Goal: Information Seeking & Learning: Learn about a topic

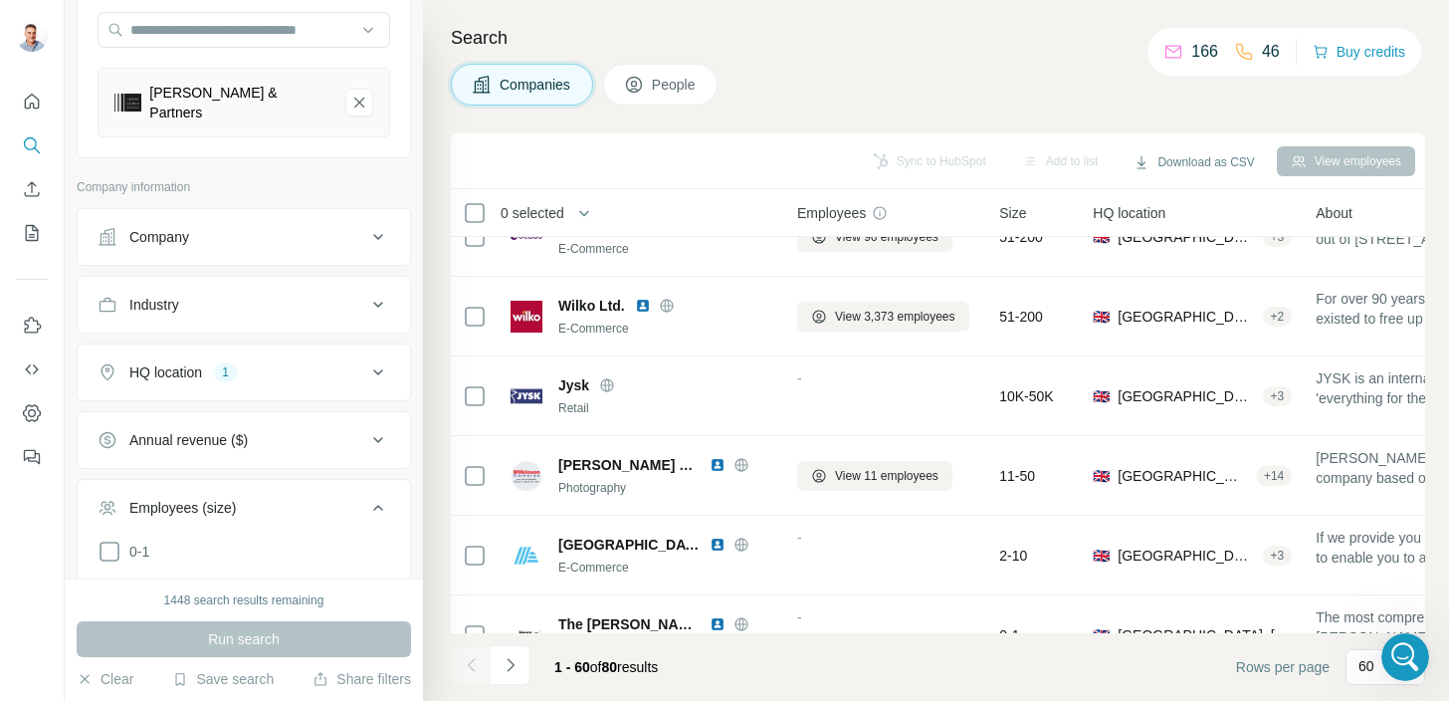
scroll to position [295, 0]
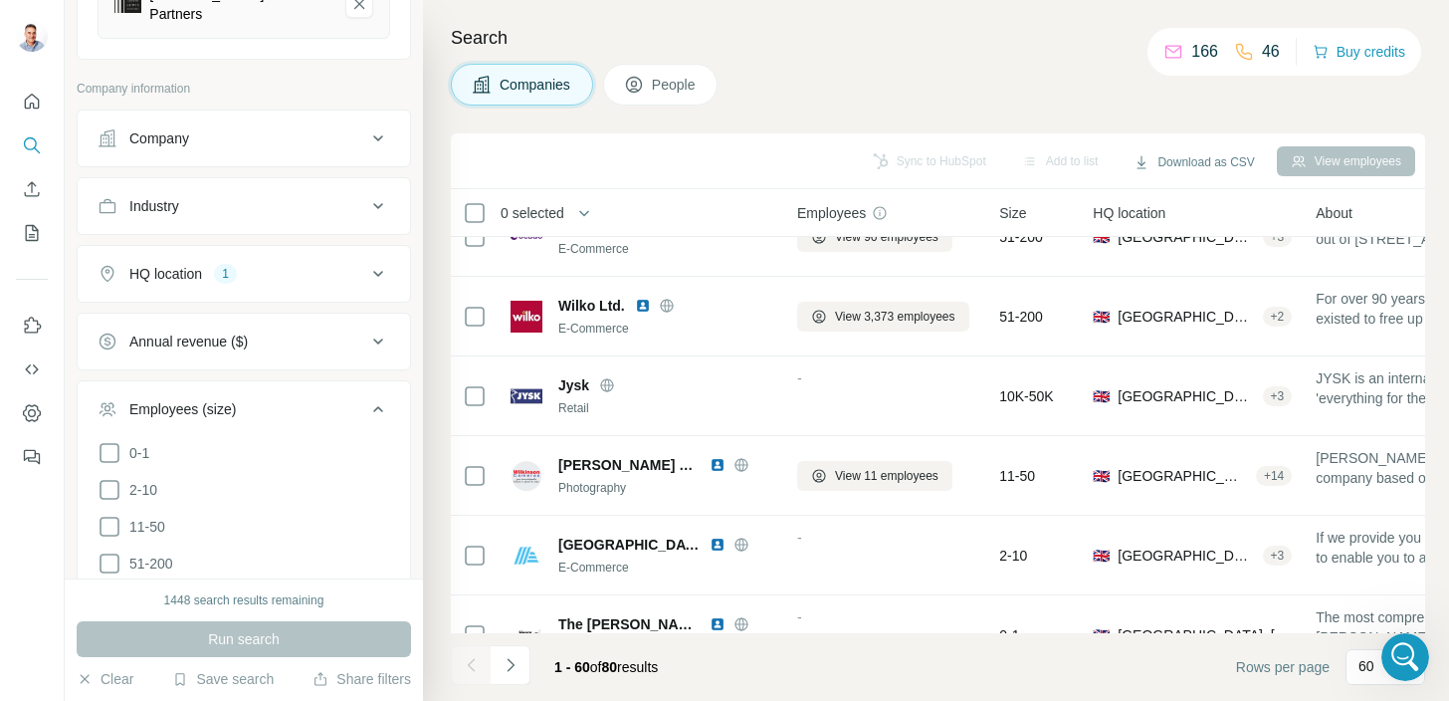
click at [334, 264] on div "HQ location 1" at bounding box center [232, 274] width 269 height 20
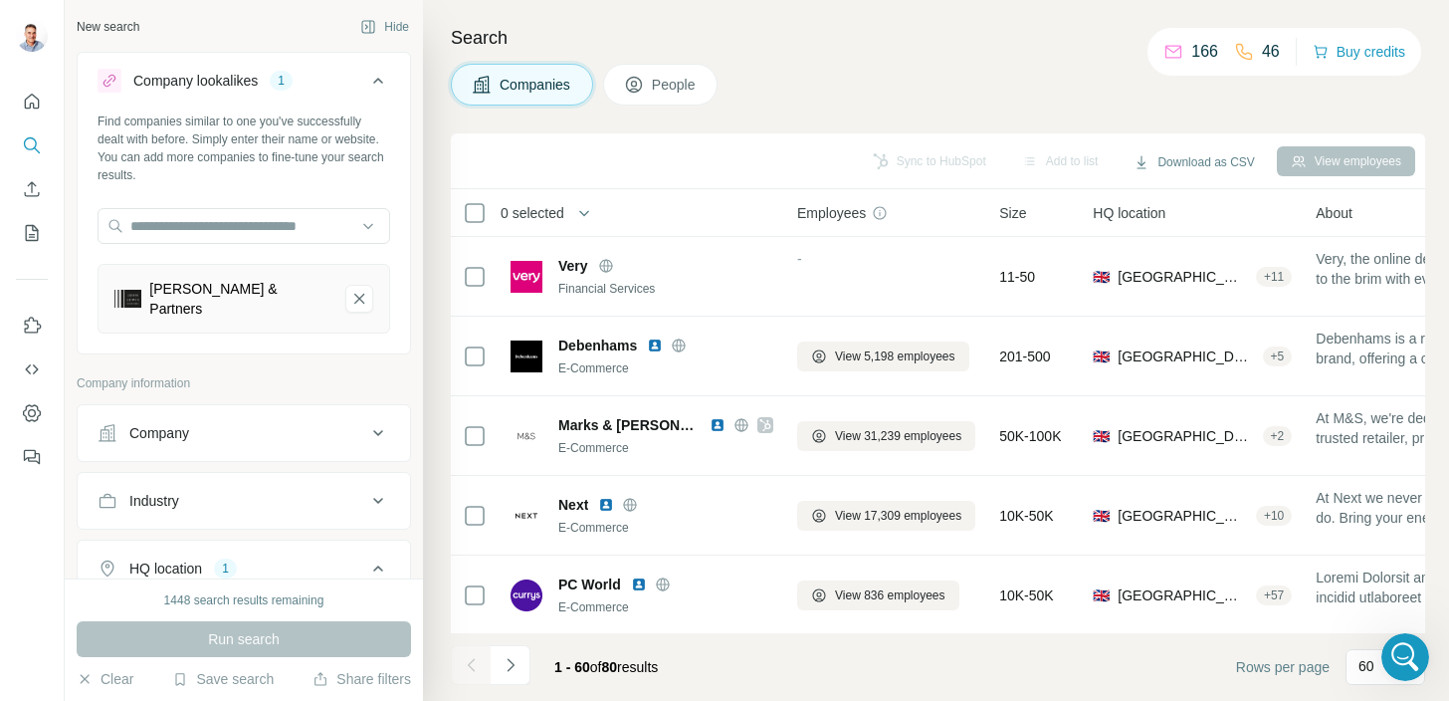
scroll to position [35, 0]
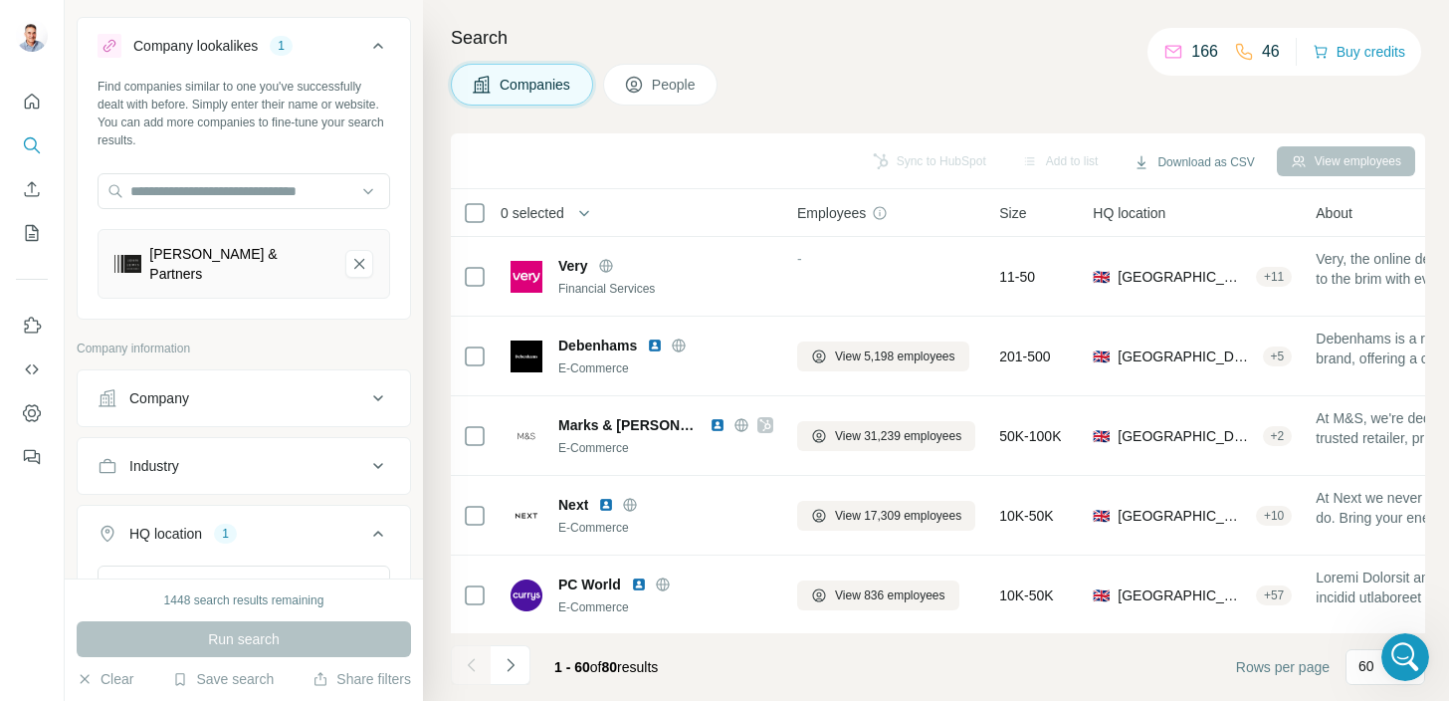
click at [681, 91] on span "People" at bounding box center [675, 85] width 46 height 20
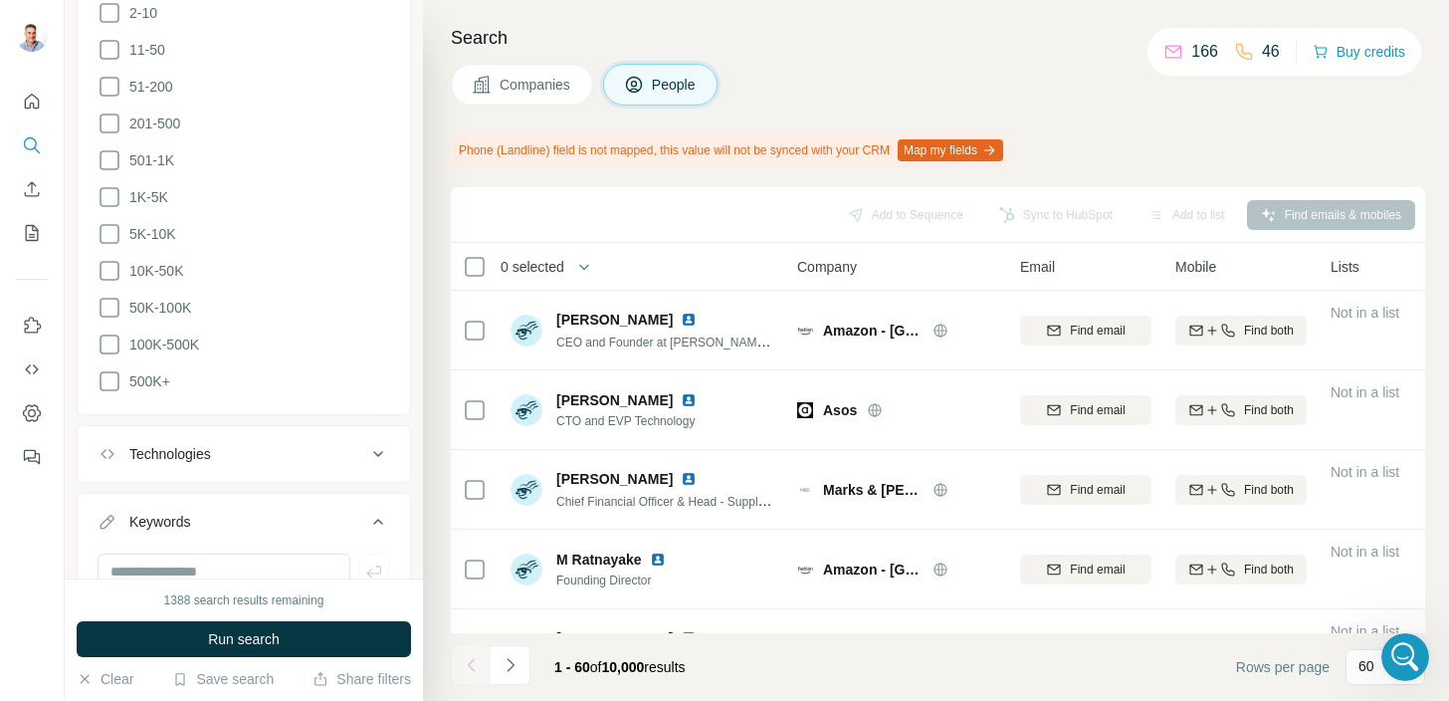
scroll to position [1423, 0]
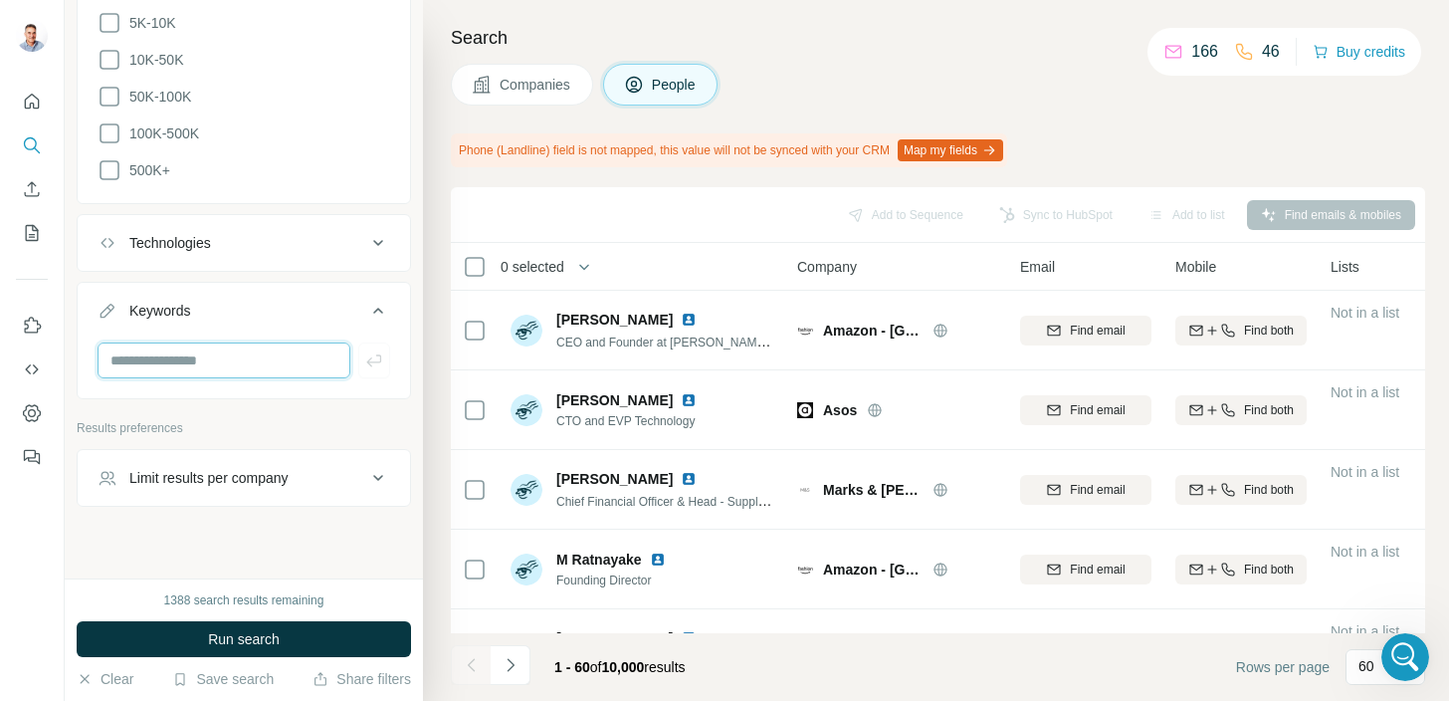
click at [192, 347] on input "text" at bounding box center [224, 360] width 253 height 36
click at [199, 342] on input "text" at bounding box center [224, 360] width 253 height 36
click at [518, 87] on span "Companies" at bounding box center [536, 85] width 73 height 20
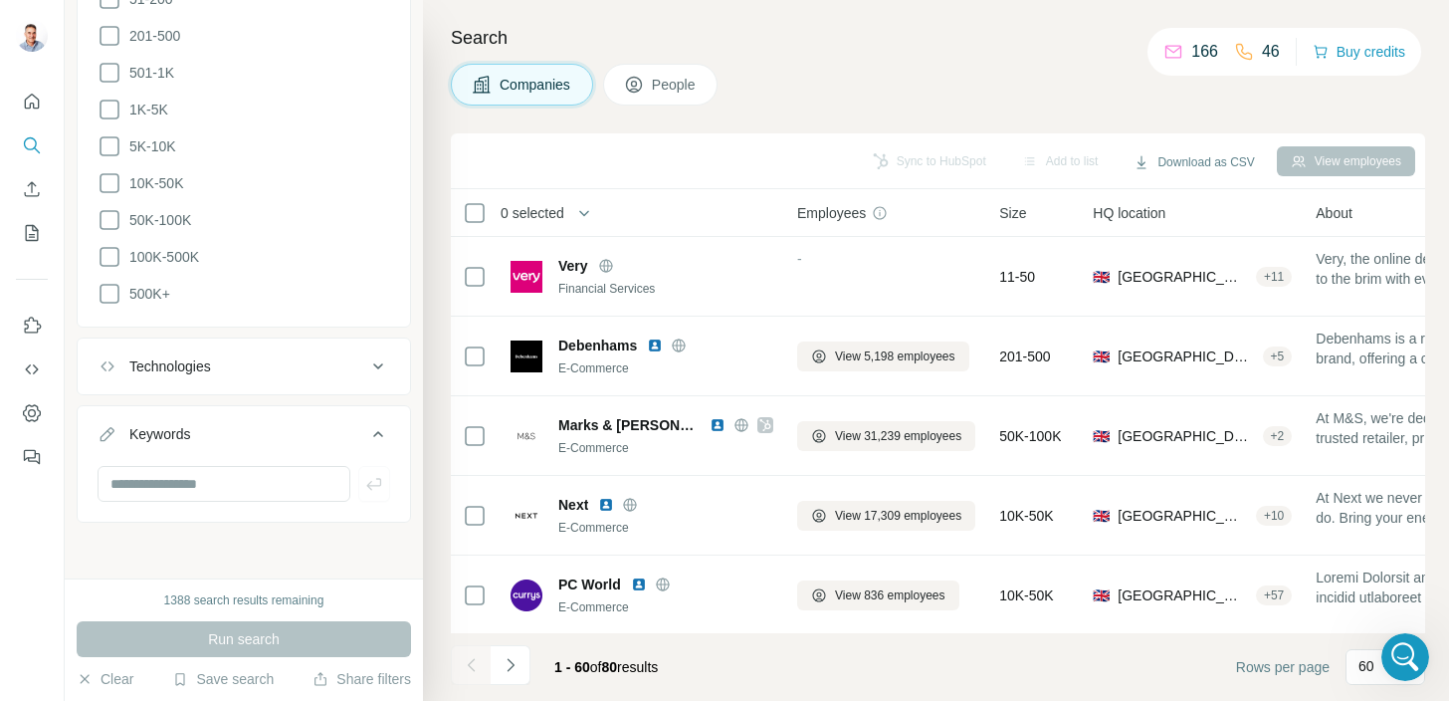
scroll to position [971, 0]
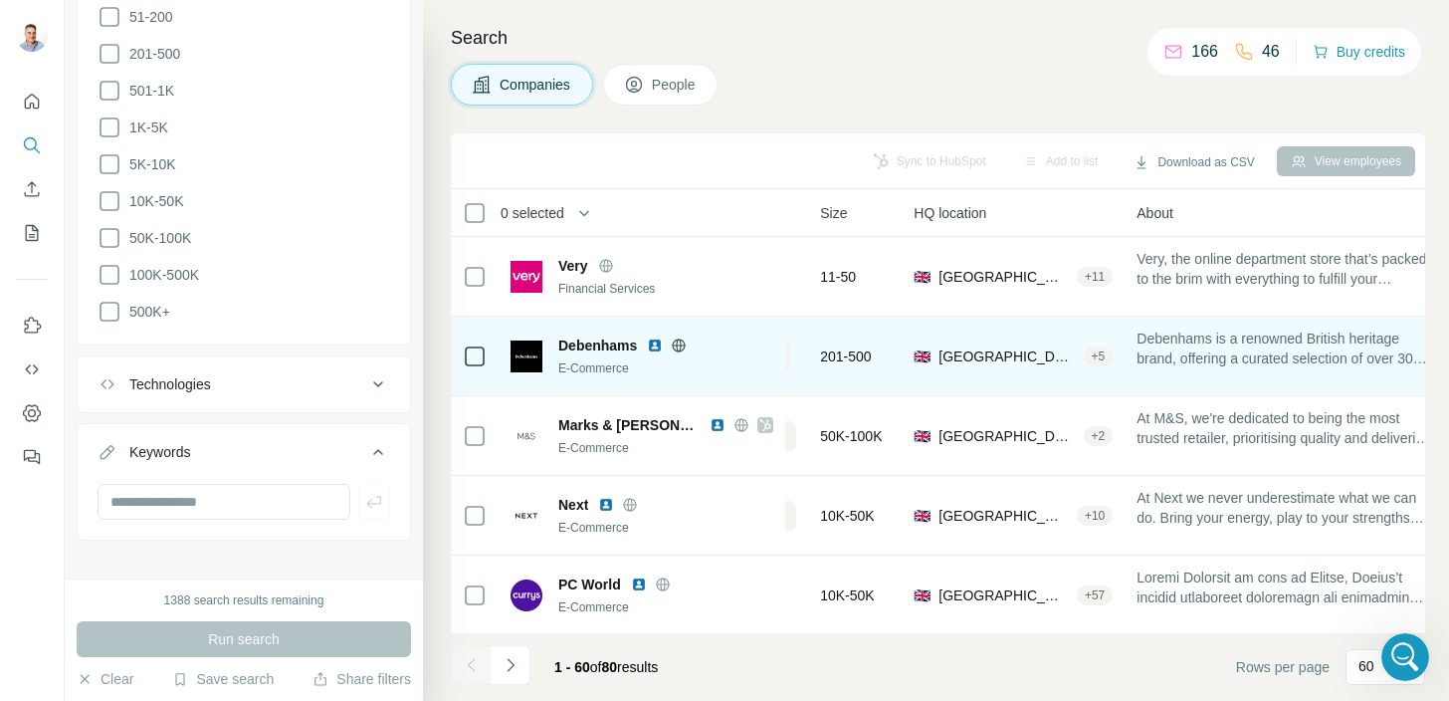
scroll to position [0, 221]
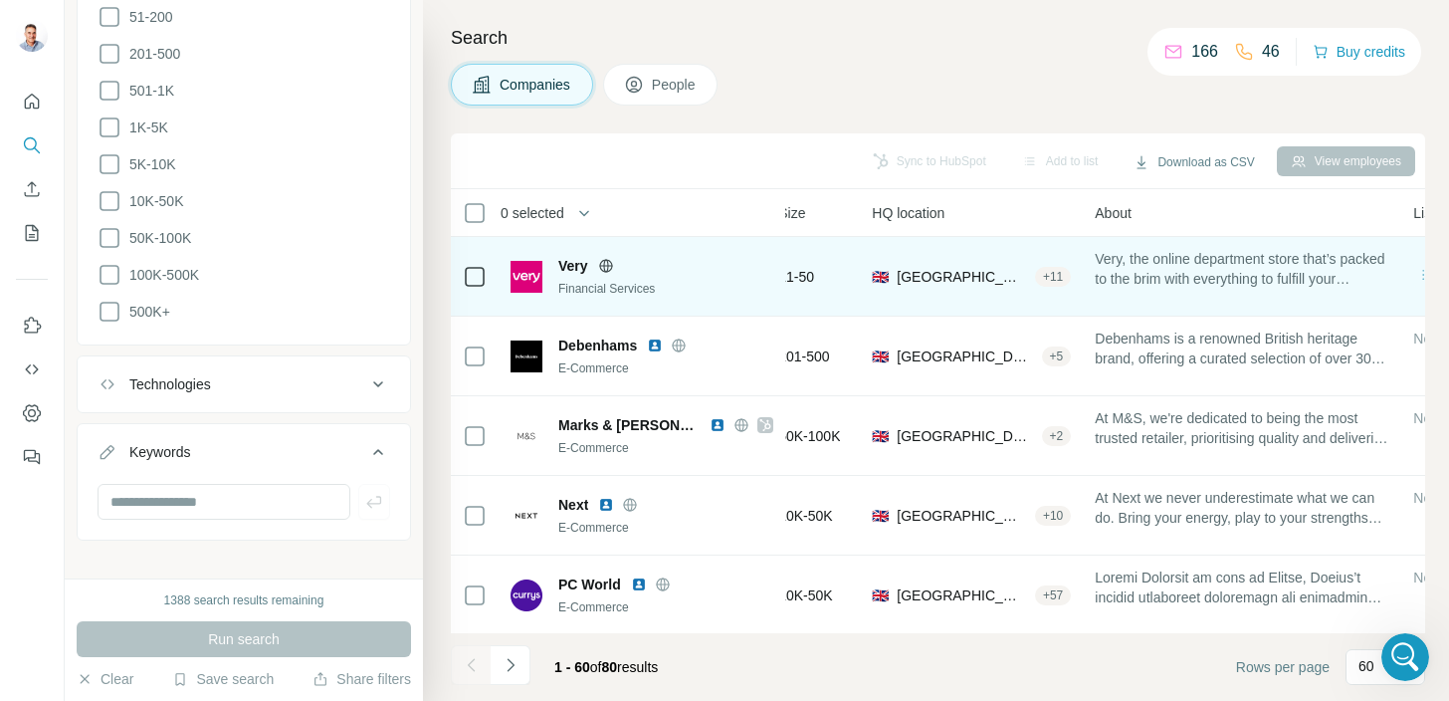
click at [1210, 285] on span "Very, the online department store that’s packed to the brim with everything to …" at bounding box center [1242, 269] width 295 height 40
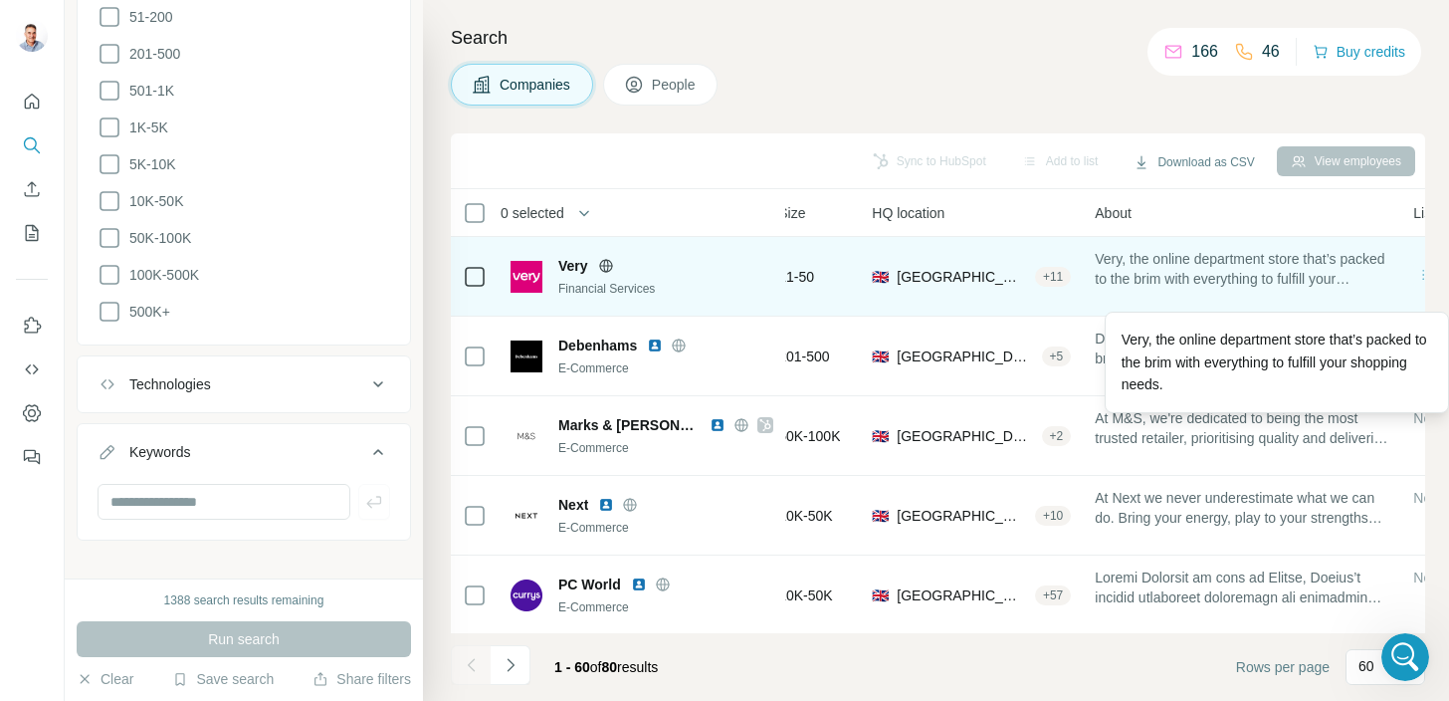
click at [1156, 268] on span "Very, the online department store that’s packed to the brim with everything to …" at bounding box center [1242, 269] width 295 height 40
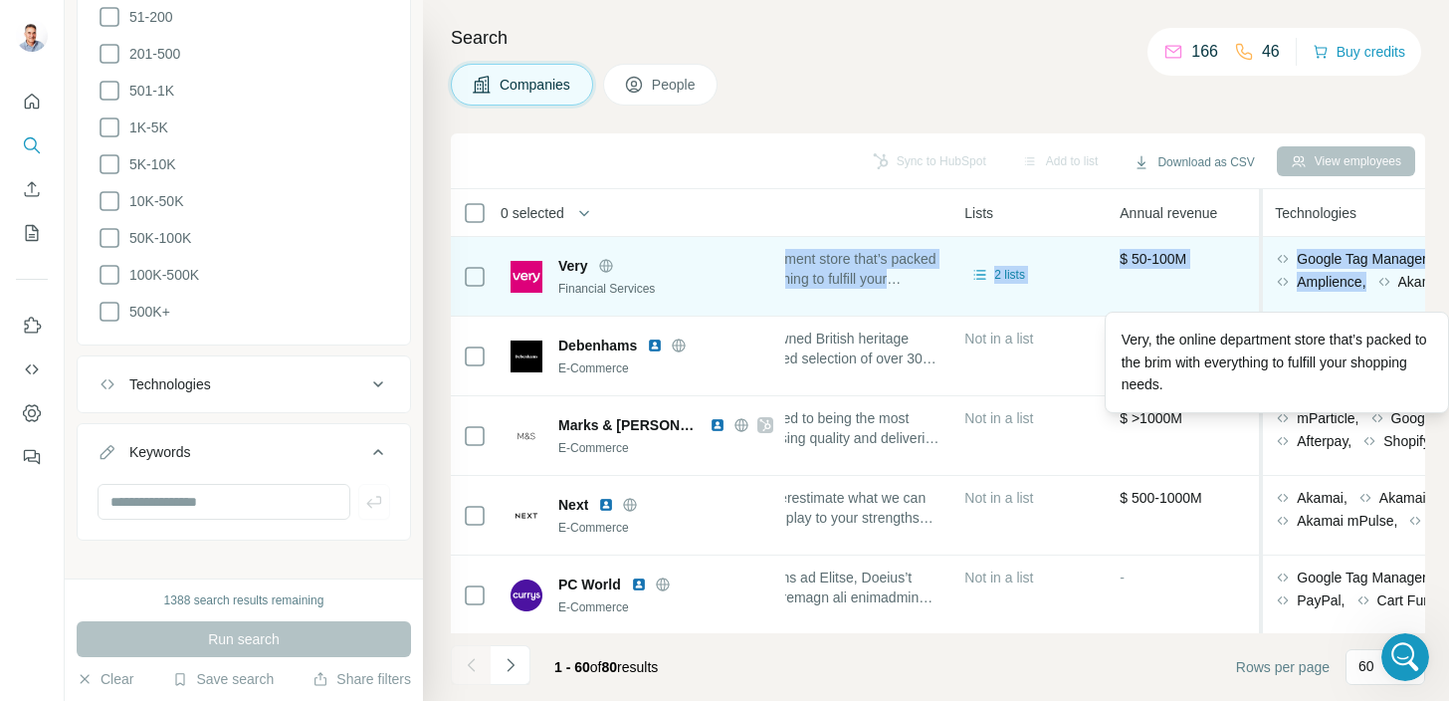
scroll to position [0, 786]
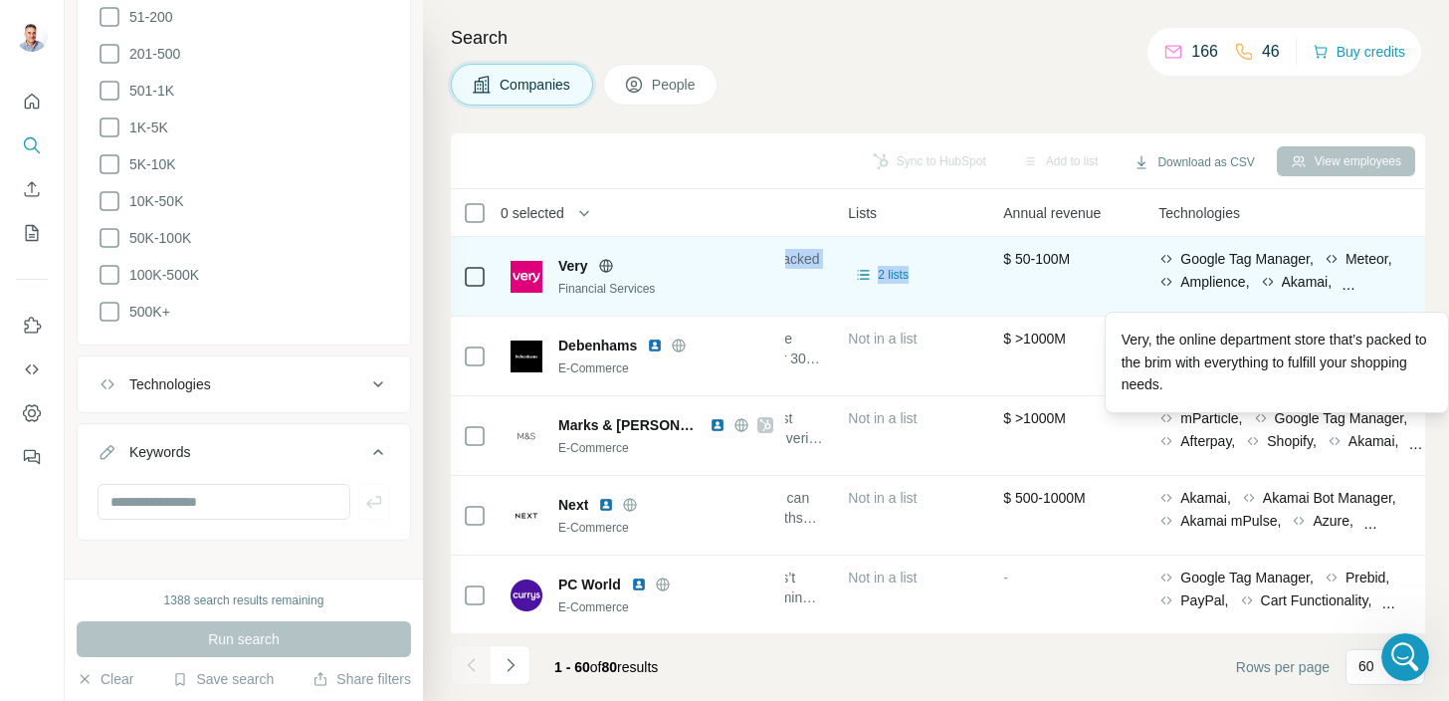
drag, startPoint x: 1104, startPoint y: 254, endPoint x: 869, endPoint y: 311, distance: 241.6
click at [0, 0] on tr "Very Financial Services - 11-50 🇬🇧 [GEOGRAPHIC_DATA], [GEOGRAPHIC_DATA]|[GEOGRA…" at bounding box center [0, 0] width 0 height 0
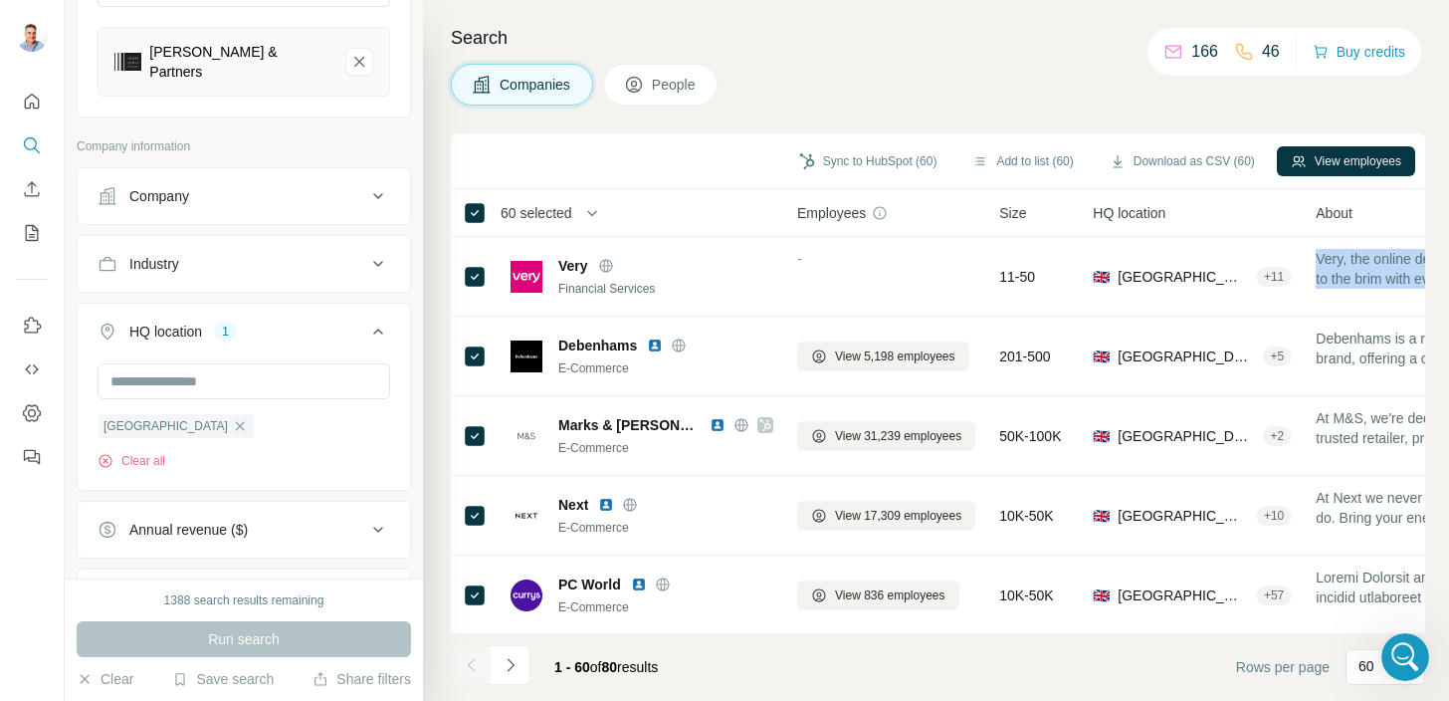
scroll to position [0, 0]
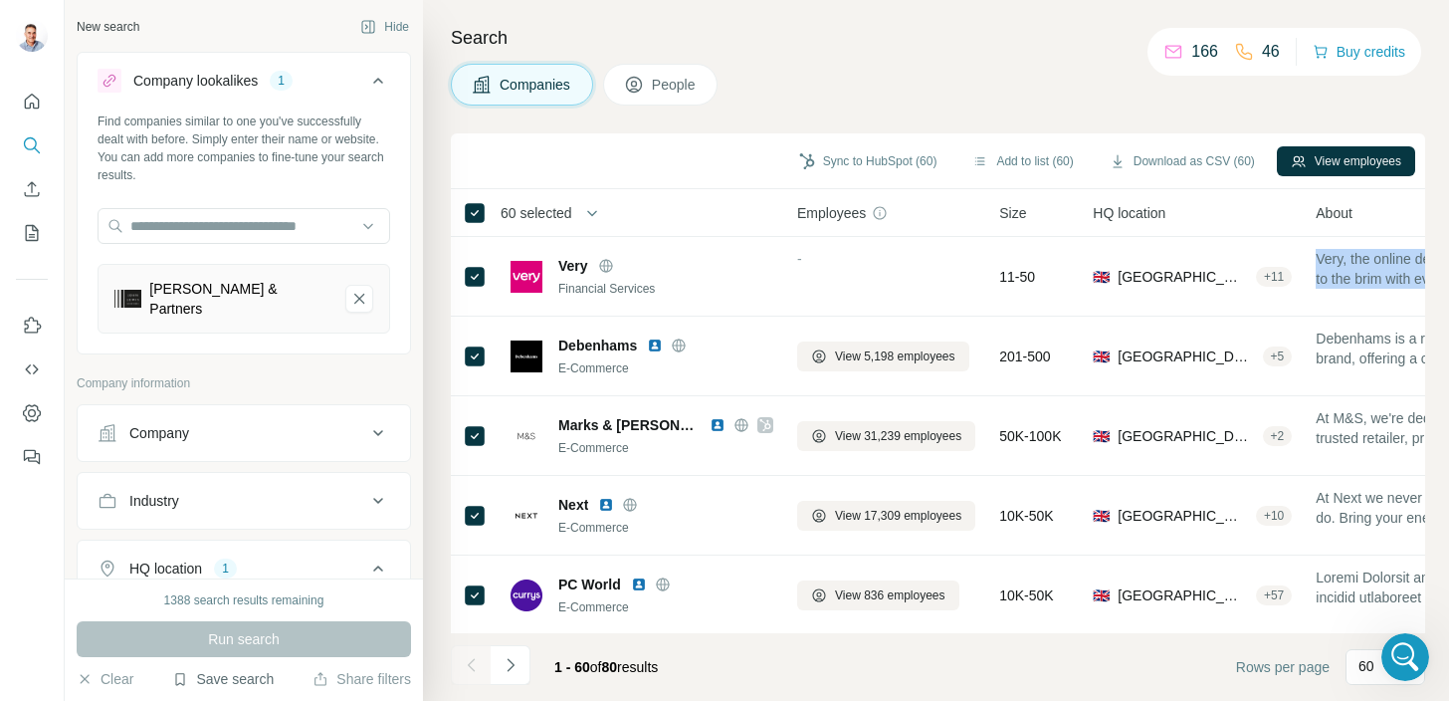
click at [219, 682] on button "Save search" at bounding box center [223, 679] width 102 height 20
click at [246, 644] on div "View my saved searches" at bounding box center [278, 644] width 210 height 40
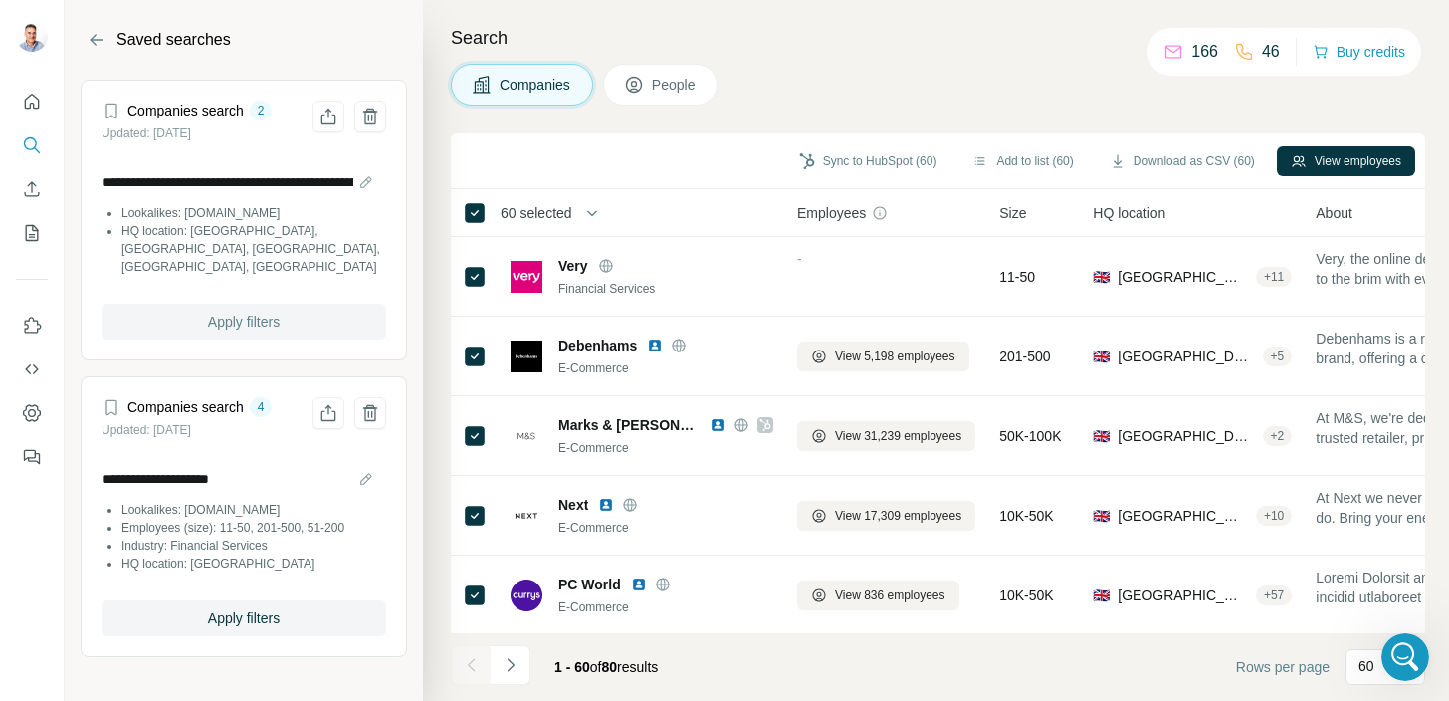
click at [218, 311] on span "Apply filters" at bounding box center [244, 321] width 72 height 20
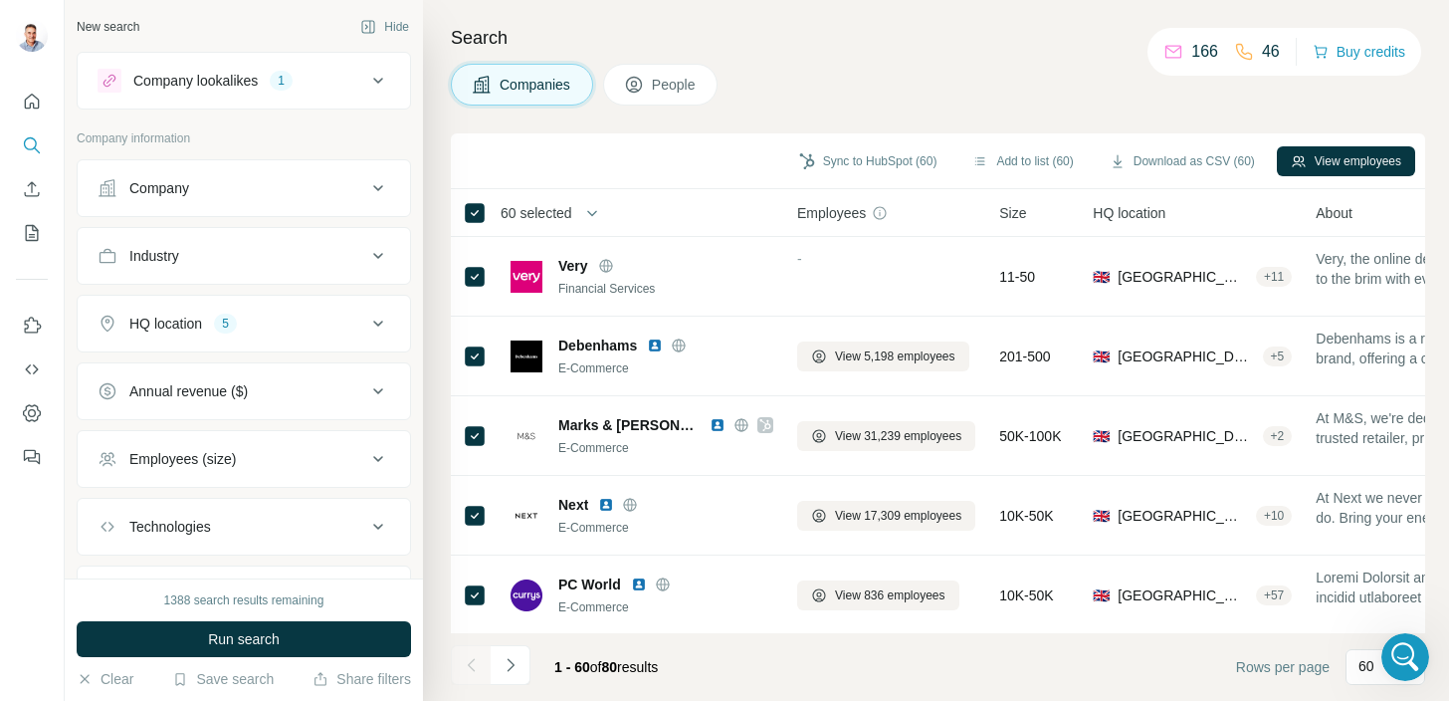
scroll to position [97, 0]
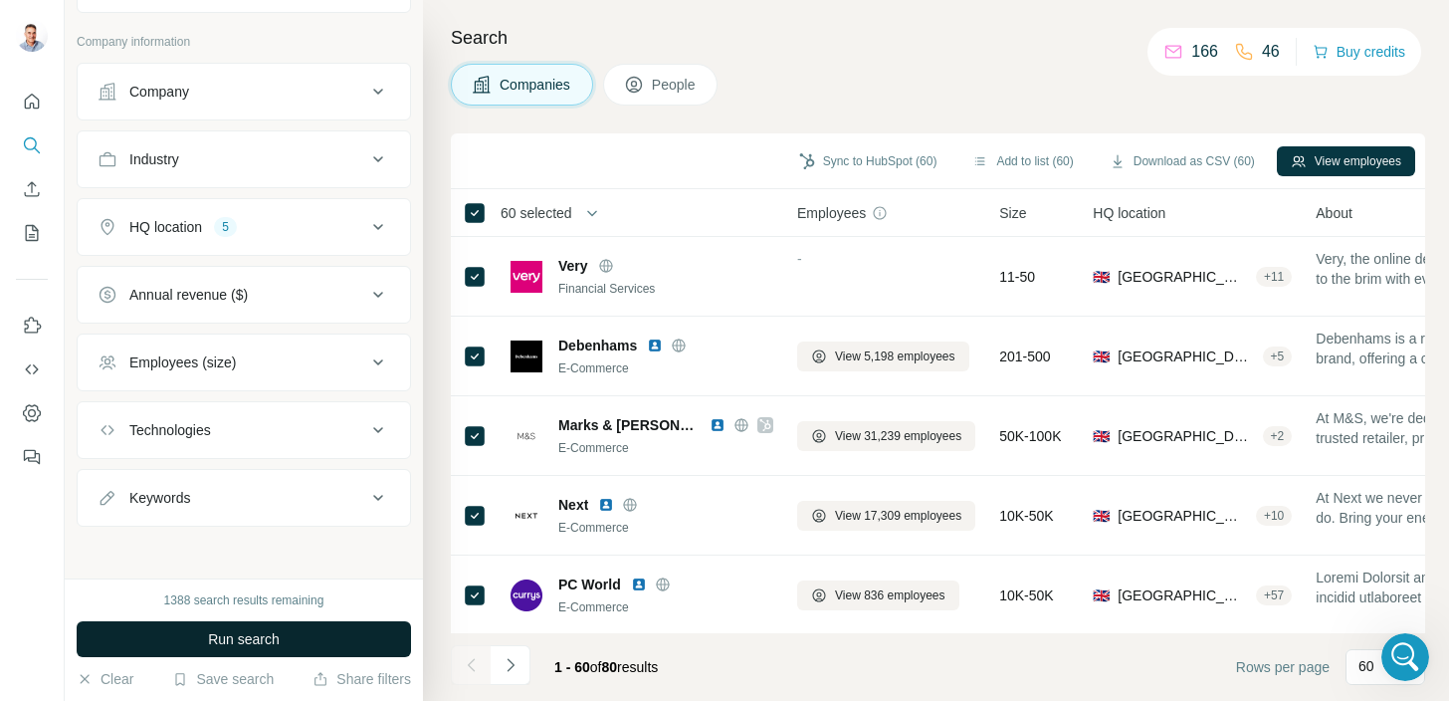
click at [240, 650] on button "Run search" at bounding box center [244, 639] width 334 height 36
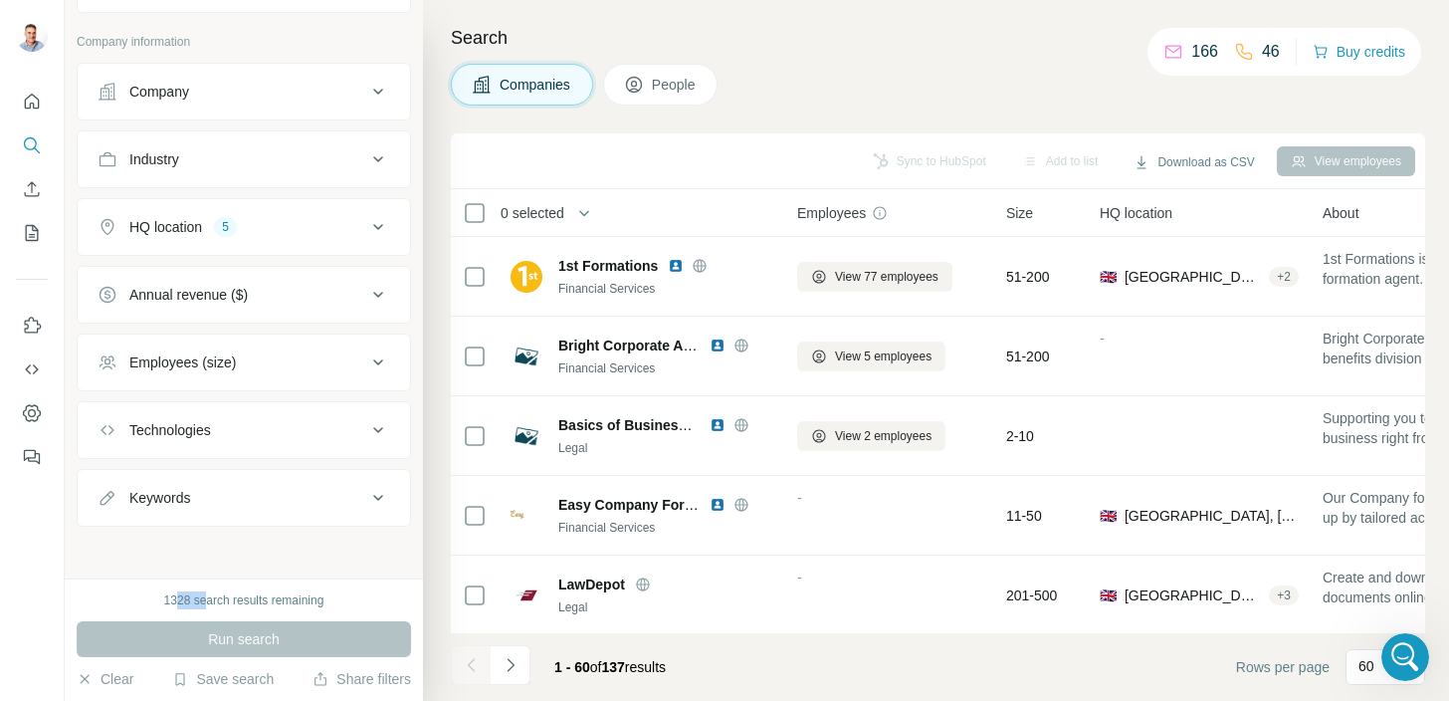
drag, startPoint x: 174, startPoint y: 600, endPoint x: 203, endPoint y: 592, distance: 29.9
click at [203, 592] on div "1328 search results remaining" at bounding box center [244, 600] width 160 height 18
click at [215, 606] on div "1328 search results remaining" at bounding box center [244, 600] width 160 height 18
